Goal: Task Accomplishment & Management: Manage account settings

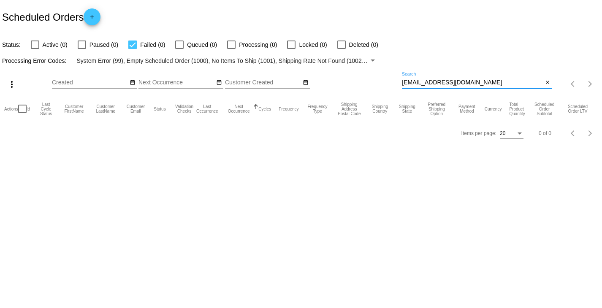
click at [436, 84] on input "[EMAIL_ADDRESS][DOMAIN_NAME]" at bounding box center [472, 82] width 141 height 7
paste input "[EMAIL_ADDRESS]"
type input "[EMAIL_ADDRESS][DOMAIN_NAME]"
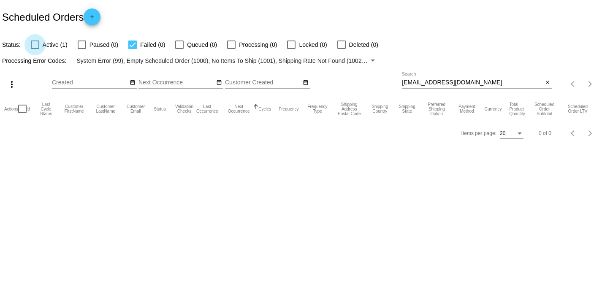
click at [35, 44] on div at bounding box center [35, 45] width 8 height 8
click at [35, 49] on input "Active (1)" at bounding box center [35, 49] width 0 height 0
checkbox input "true"
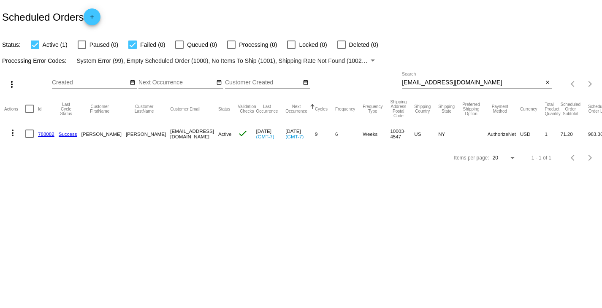
click at [43, 134] on link "788082" at bounding box center [46, 133] width 16 height 5
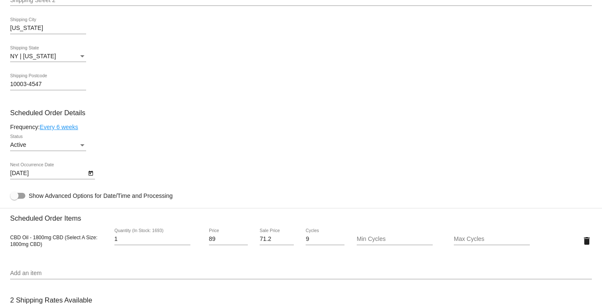
scroll to position [422, 0]
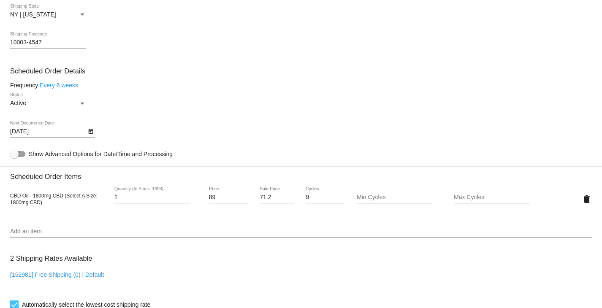
click at [83, 104] on div "Status" at bounding box center [82, 104] width 4 height 2
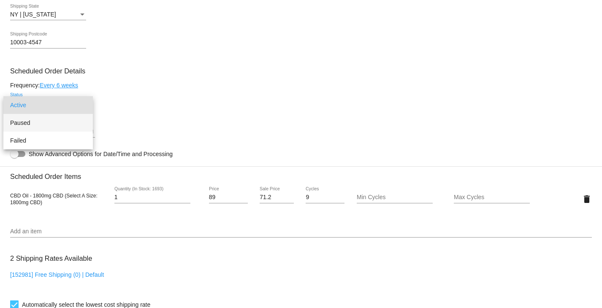
click at [51, 125] on span "Paused" at bounding box center [48, 123] width 76 height 18
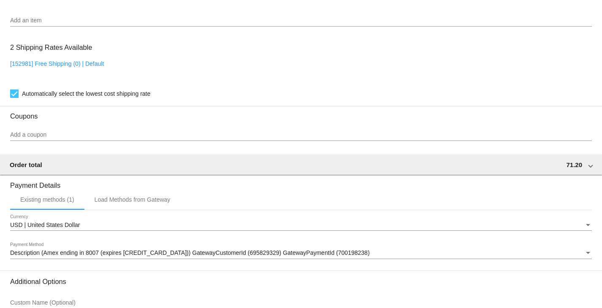
scroll to position [718, 0]
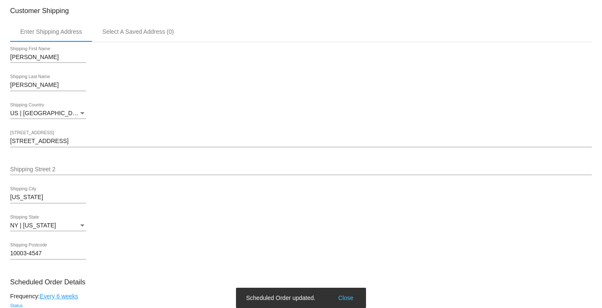
scroll to position [0, 0]
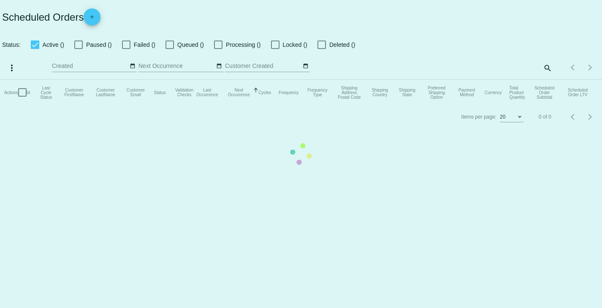
checkbox input "true"
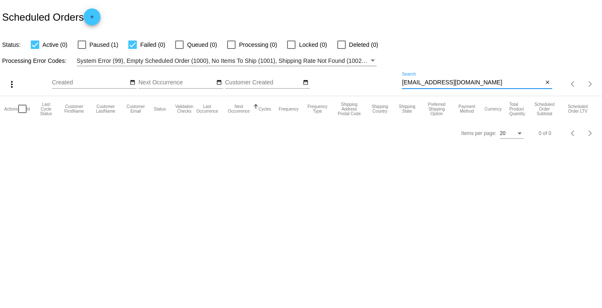
click at [433, 82] on input "[EMAIL_ADDRESS][DOMAIN_NAME]" at bounding box center [472, 82] width 141 height 7
paste input "[PERSON_NAME].mayer41"
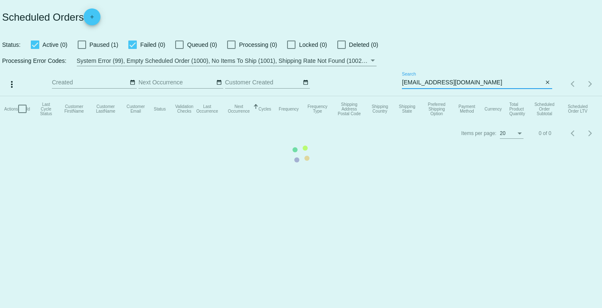
type input "[EMAIL_ADDRESS][DOMAIN_NAME]"
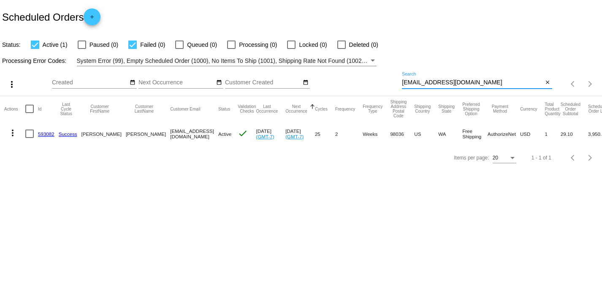
click at [42, 133] on link "593082" at bounding box center [46, 133] width 16 height 5
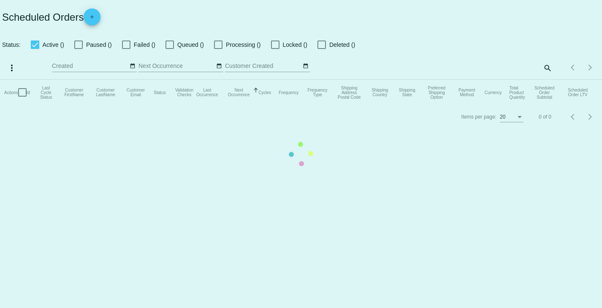
checkbox input "true"
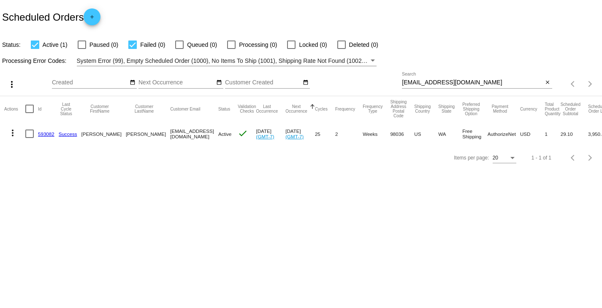
click at [45, 134] on link "593082" at bounding box center [46, 133] width 16 height 5
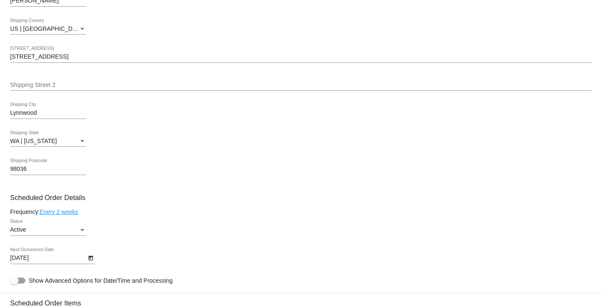
scroll to position [338, 0]
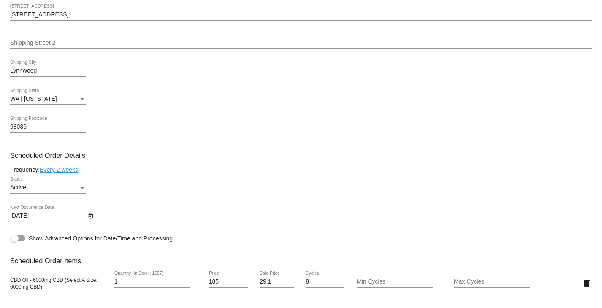
click at [90, 218] on icon "Open calendar" at bounding box center [90, 216] width 5 height 5
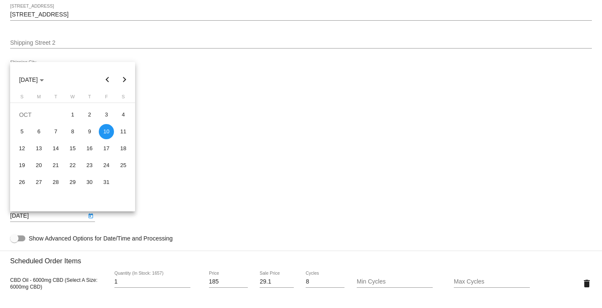
click at [127, 79] on button "Next month" at bounding box center [124, 79] width 17 height 17
click at [38, 148] on div "10" at bounding box center [38, 148] width 15 height 15
type input "11/10/2025"
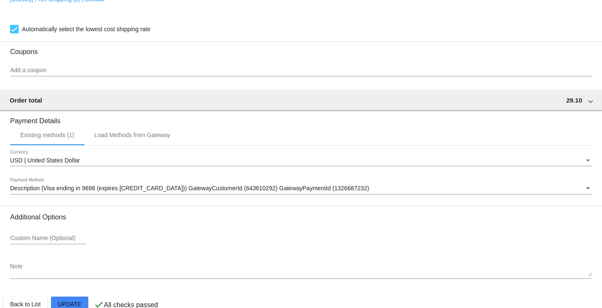
scroll to position [718, 0]
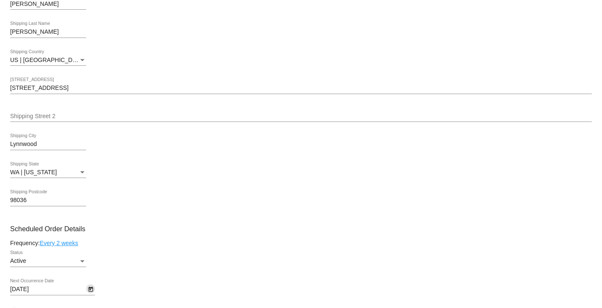
scroll to position [169, 0]
